Goal: Task Accomplishment & Management: Manage account settings

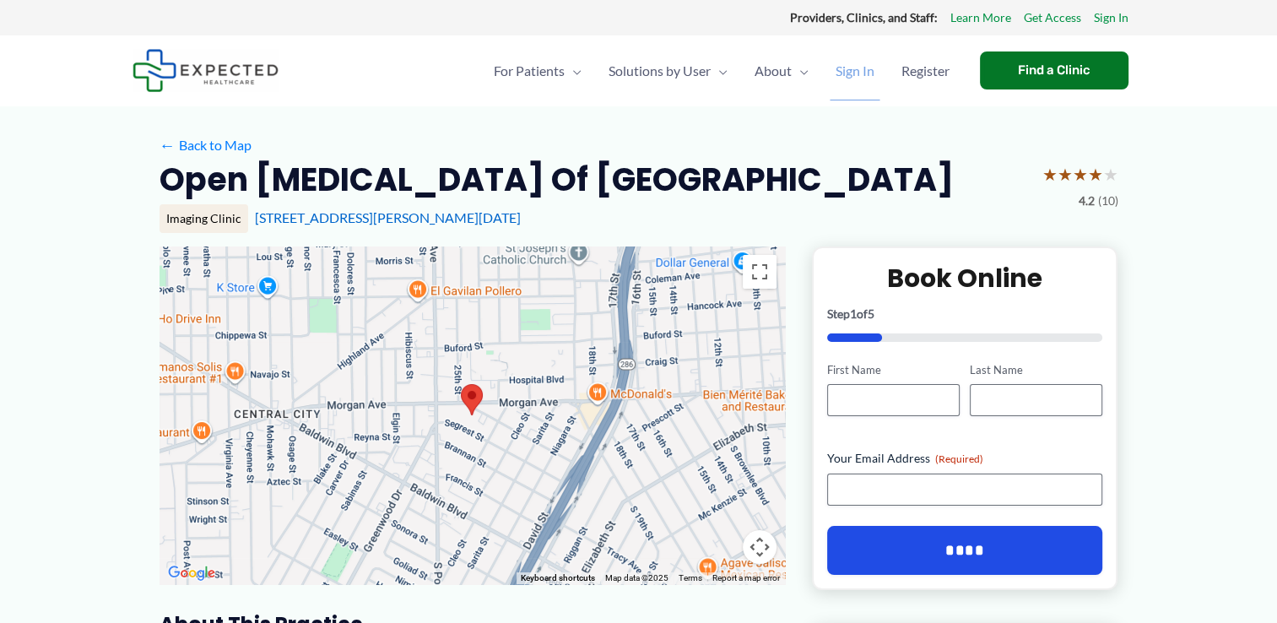
click at [862, 73] on span "Sign In" at bounding box center [854, 70] width 39 height 59
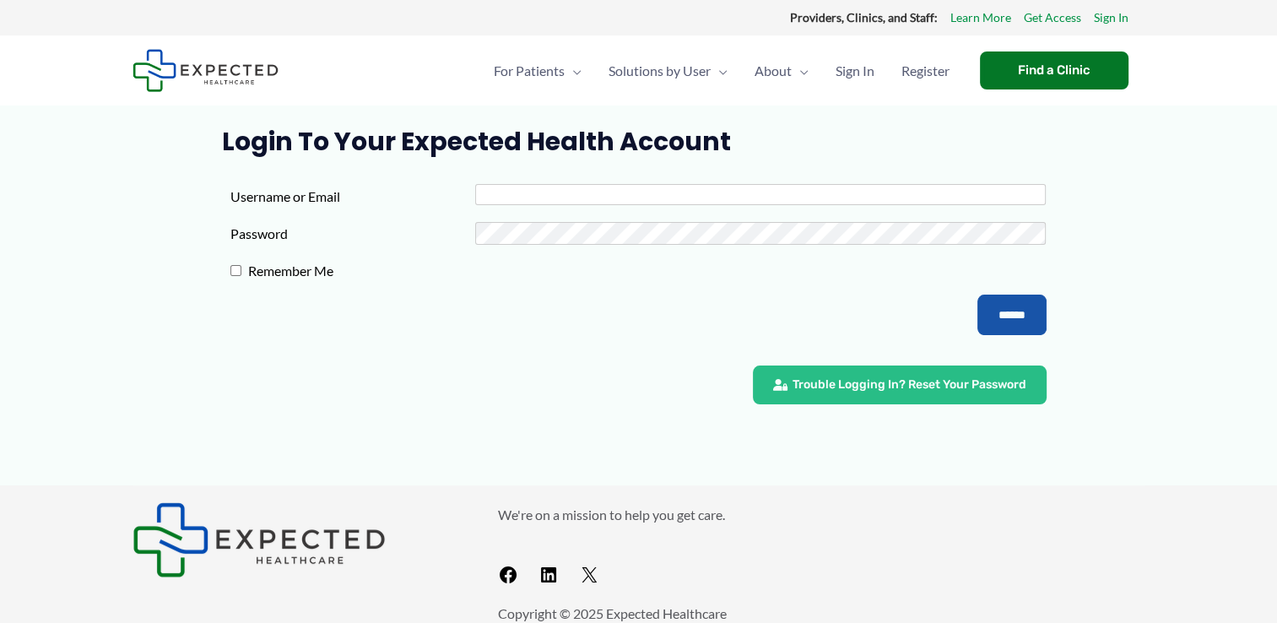
click at [608, 199] on input "Username or Email" at bounding box center [760, 194] width 570 height 21
type input "**********"
click at [998, 315] on input "******" at bounding box center [1011, 314] width 69 height 41
